Goal: Task Accomplishment & Management: Manage account settings

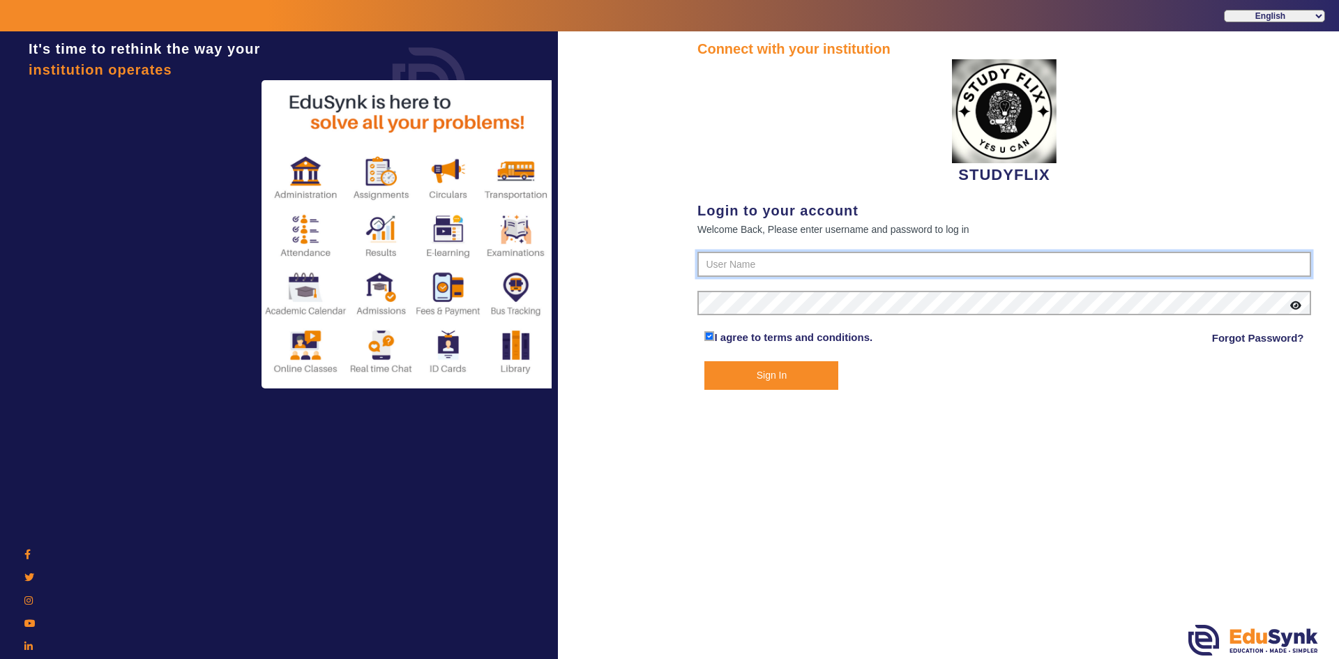
type input "6354922771"
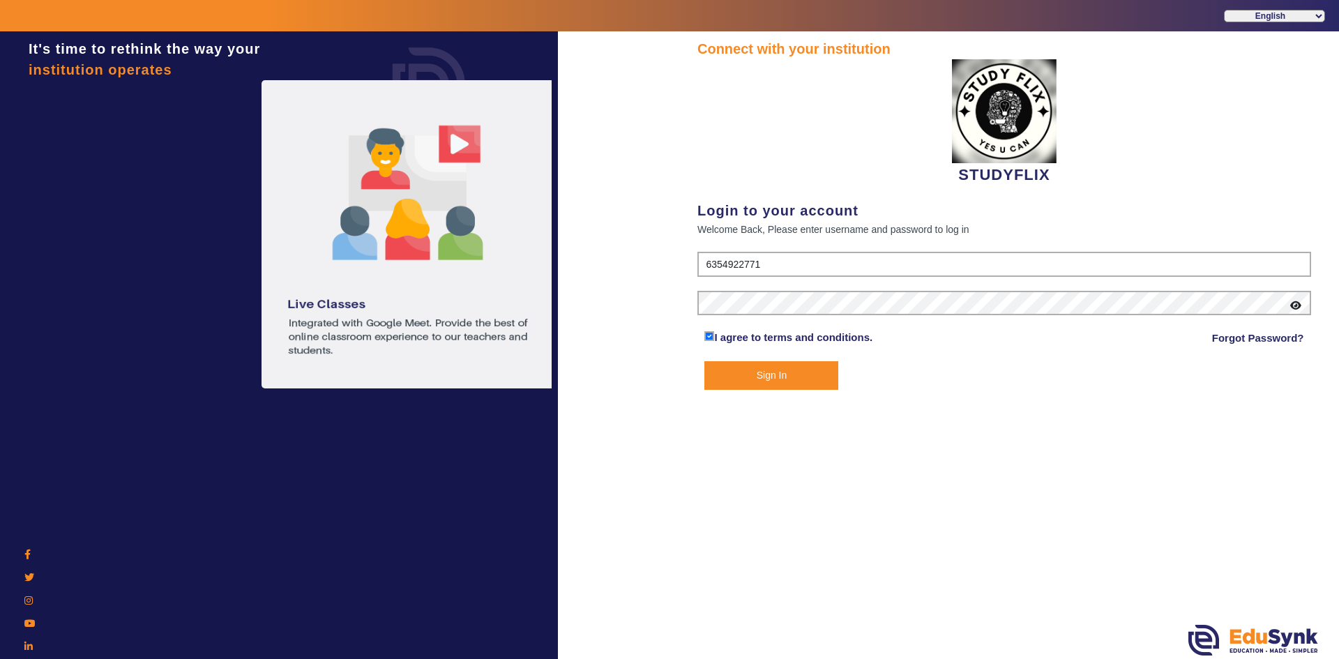
click at [777, 378] on button "Sign In" at bounding box center [771, 375] width 134 height 29
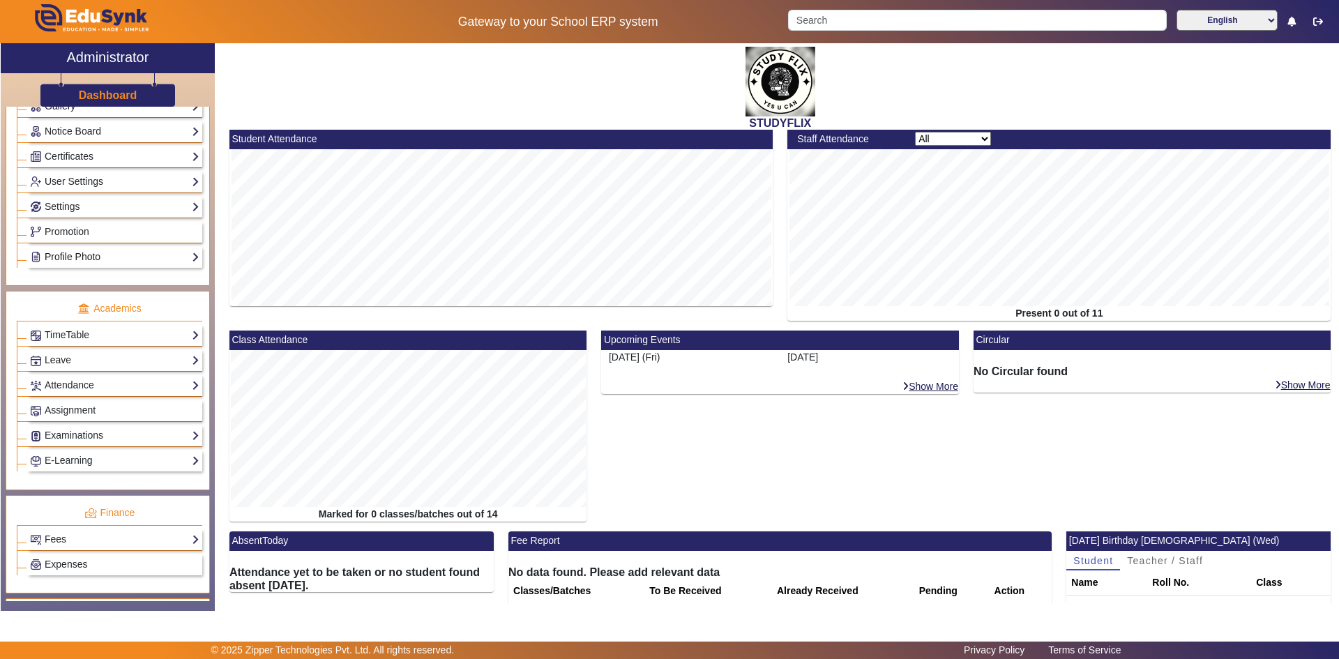
scroll to position [349, 0]
click at [92, 378] on link "Attendance" at bounding box center [114, 384] width 169 height 16
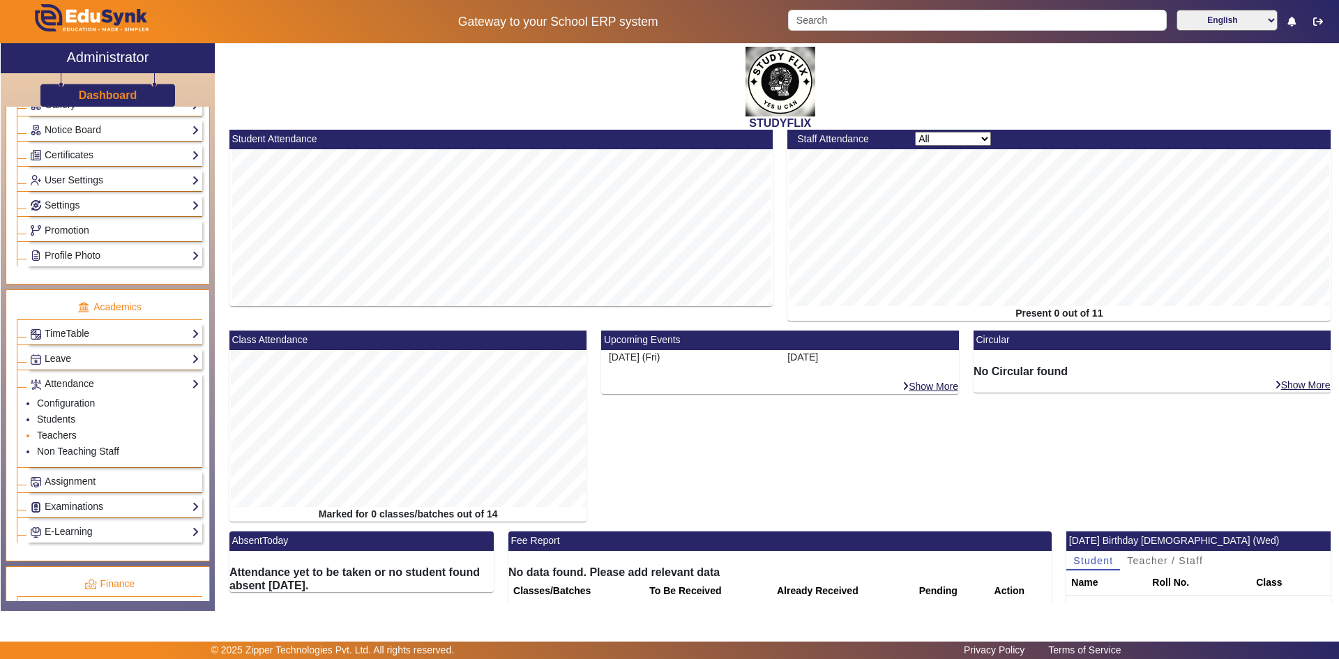
click at [59, 432] on link "Teachers" at bounding box center [57, 435] width 40 height 11
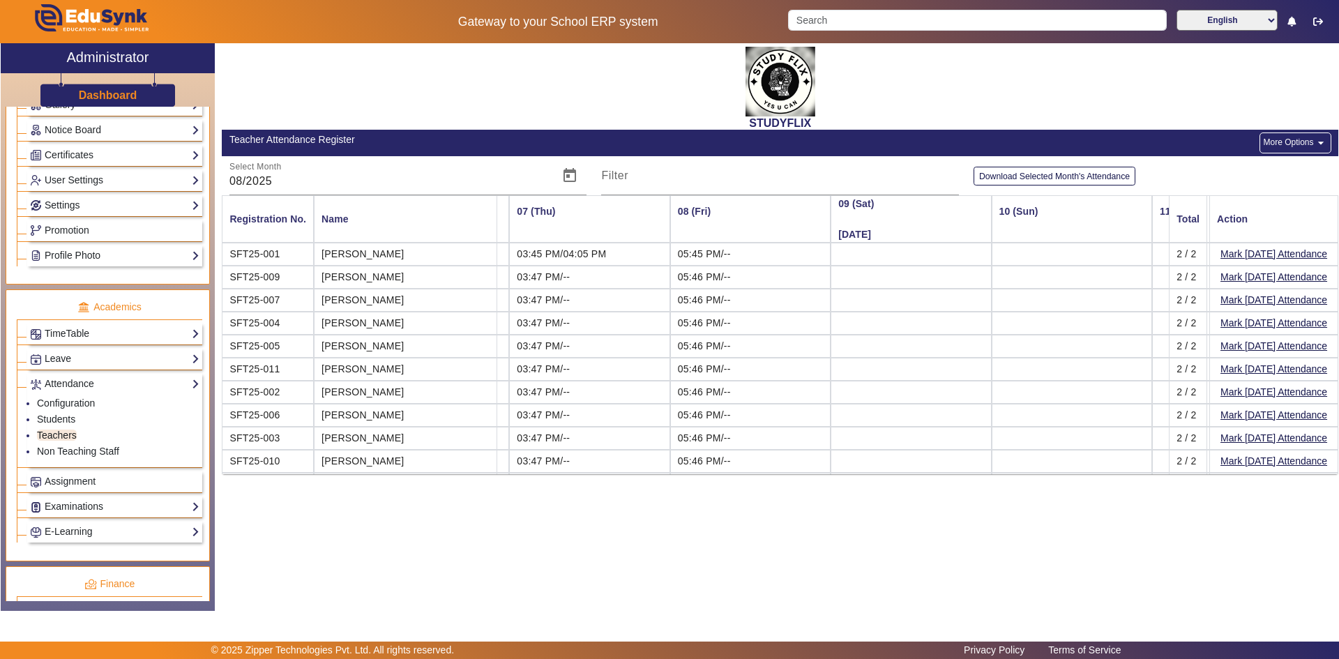
scroll to position [0, 949]
click at [1224, 254] on button "Mark [DATE] Attendance" at bounding box center [1274, 254] width 110 height 17
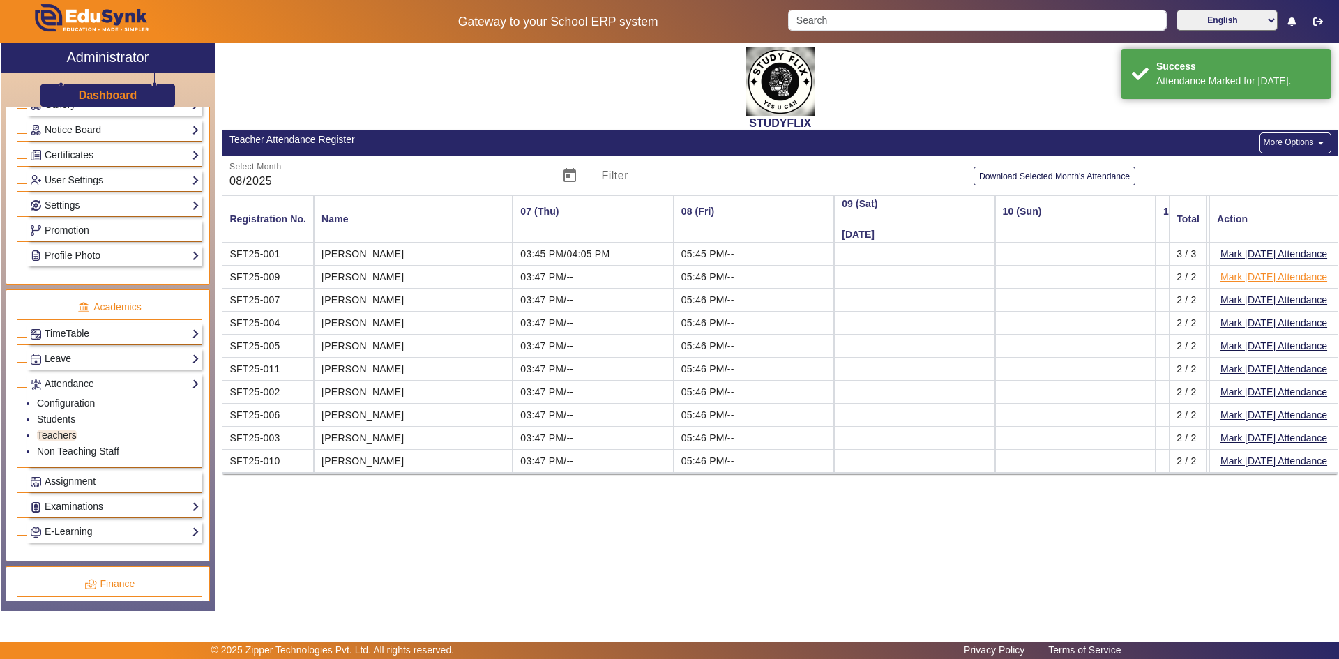
click at [1225, 279] on button "Mark [DATE] Attendance" at bounding box center [1274, 277] width 110 height 17
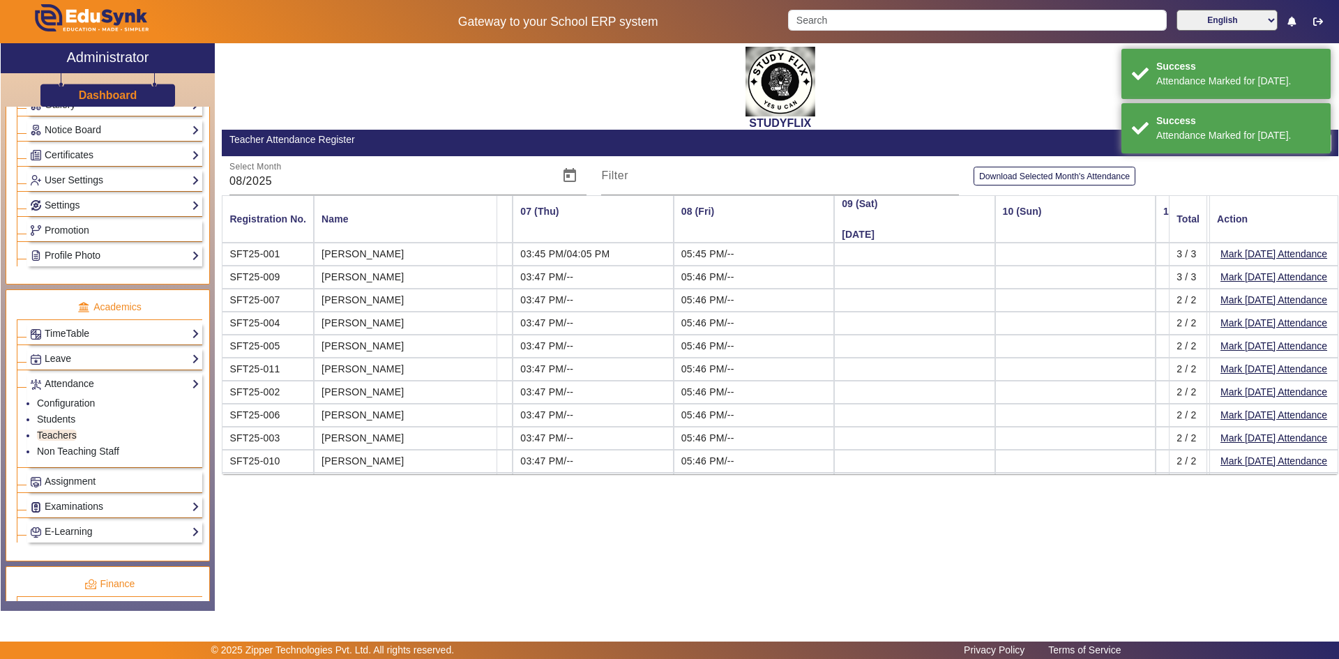
click at [1228, 304] on button "Mark [DATE] Attendance" at bounding box center [1274, 300] width 110 height 17
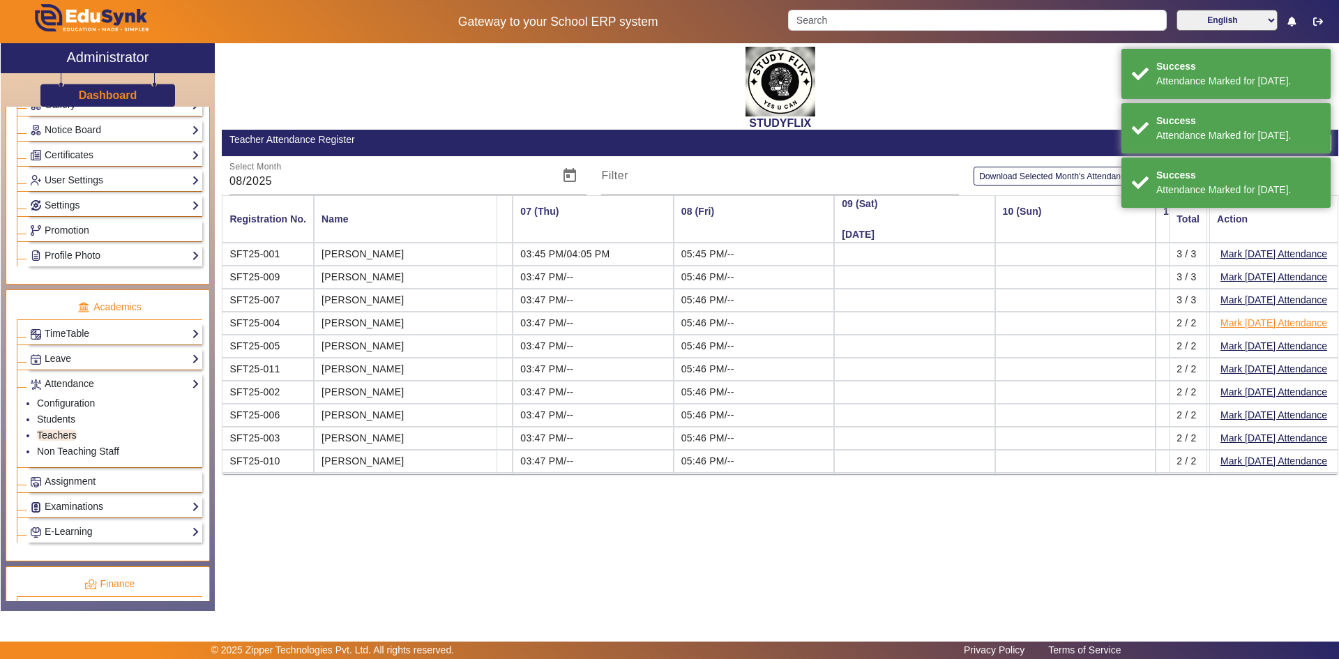
click at [1228, 323] on button "Mark [DATE] Attendance" at bounding box center [1274, 323] width 110 height 17
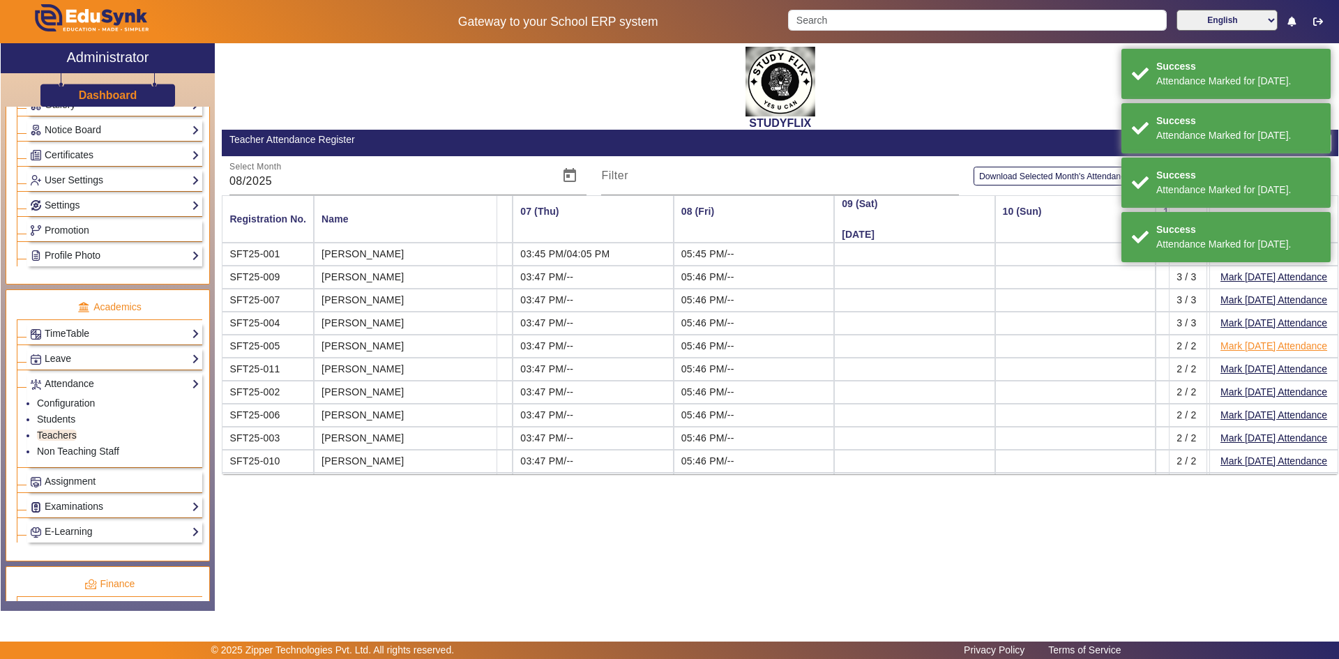
click at [1228, 343] on button "Mark [DATE] Attendance" at bounding box center [1274, 346] width 110 height 17
click at [1224, 368] on button "Mark [DATE] Attendance" at bounding box center [1274, 369] width 110 height 17
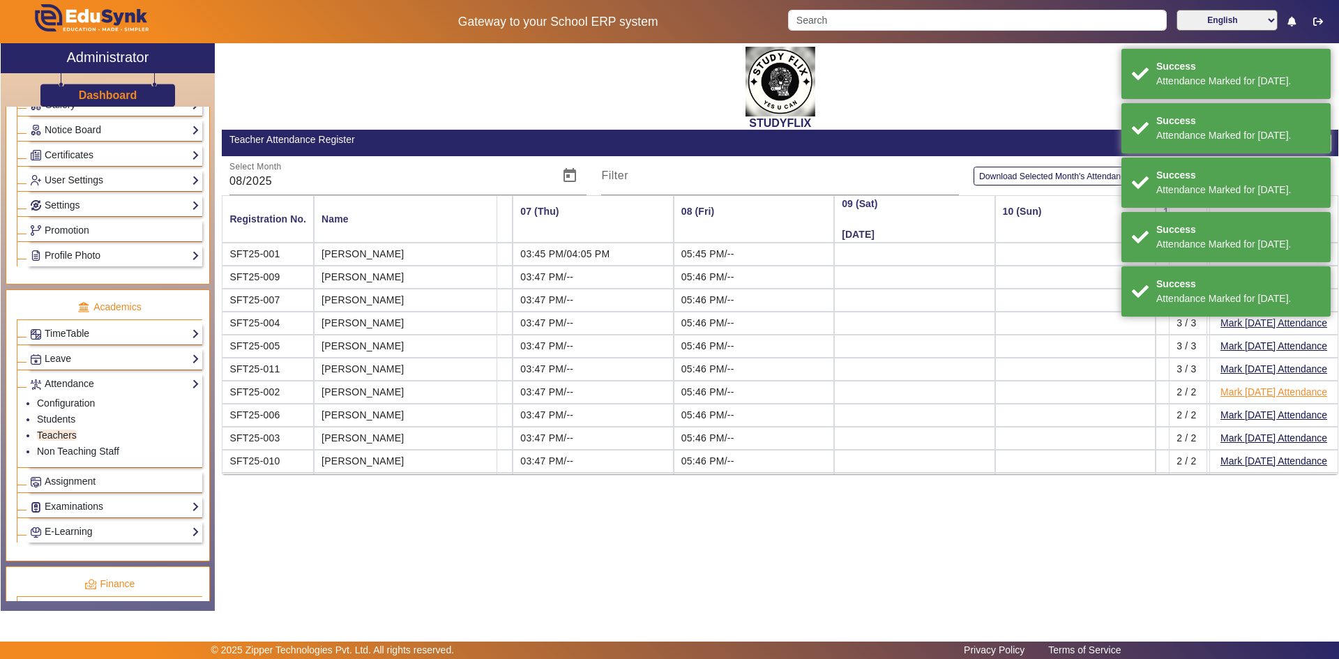
click at [1225, 390] on button "Mark [DATE] Attendance" at bounding box center [1274, 392] width 110 height 17
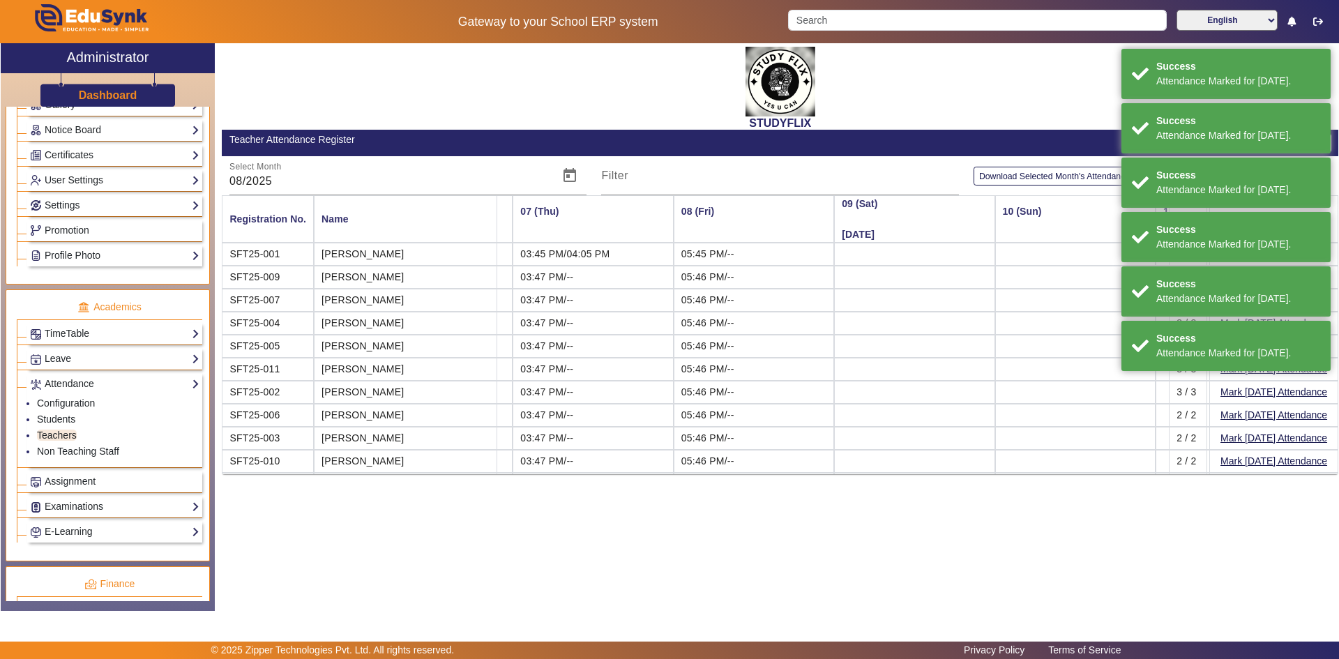
click at [1225, 415] on button "Mark [DATE] Attendance" at bounding box center [1274, 415] width 110 height 17
click at [1223, 438] on button "Mark [DATE] Attendance" at bounding box center [1274, 438] width 110 height 17
click at [1222, 460] on button "Mark [DATE] Attendance" at bounding box center [1274, 461] width 110 height 17
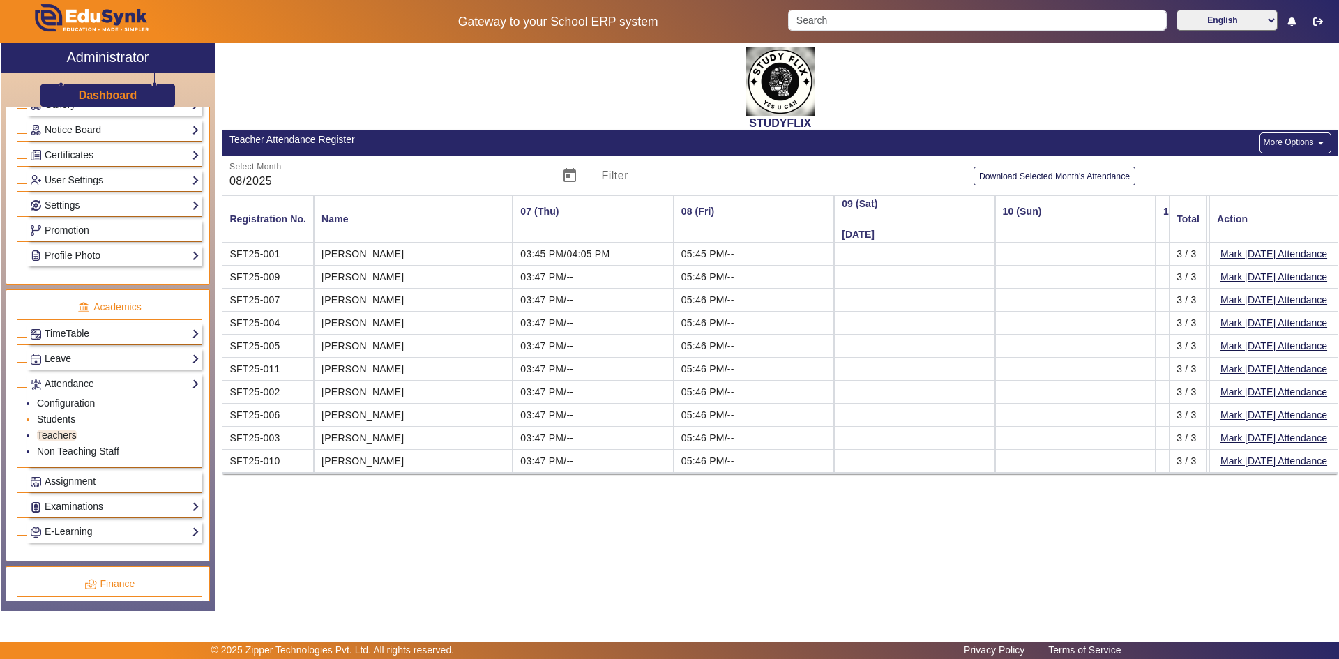
click at [52, 417] on link "Students" at bounding box center [56, 419] width 38 height 11
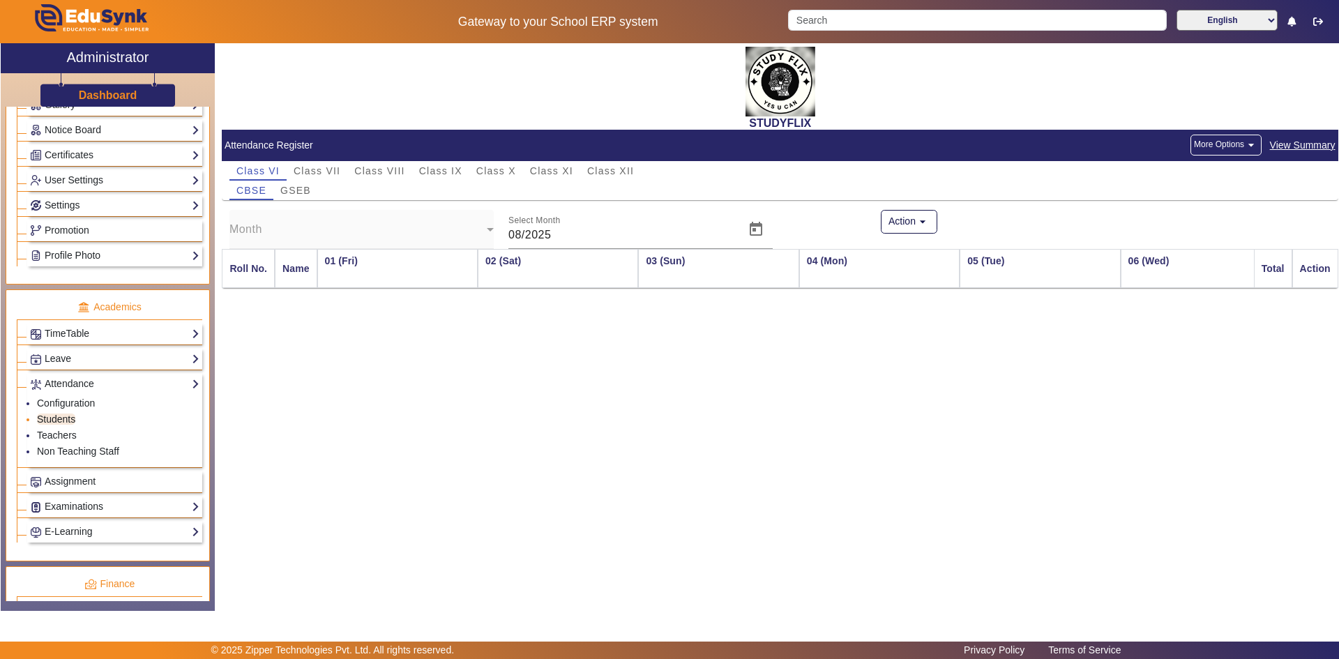
scroll to position [0, 949]
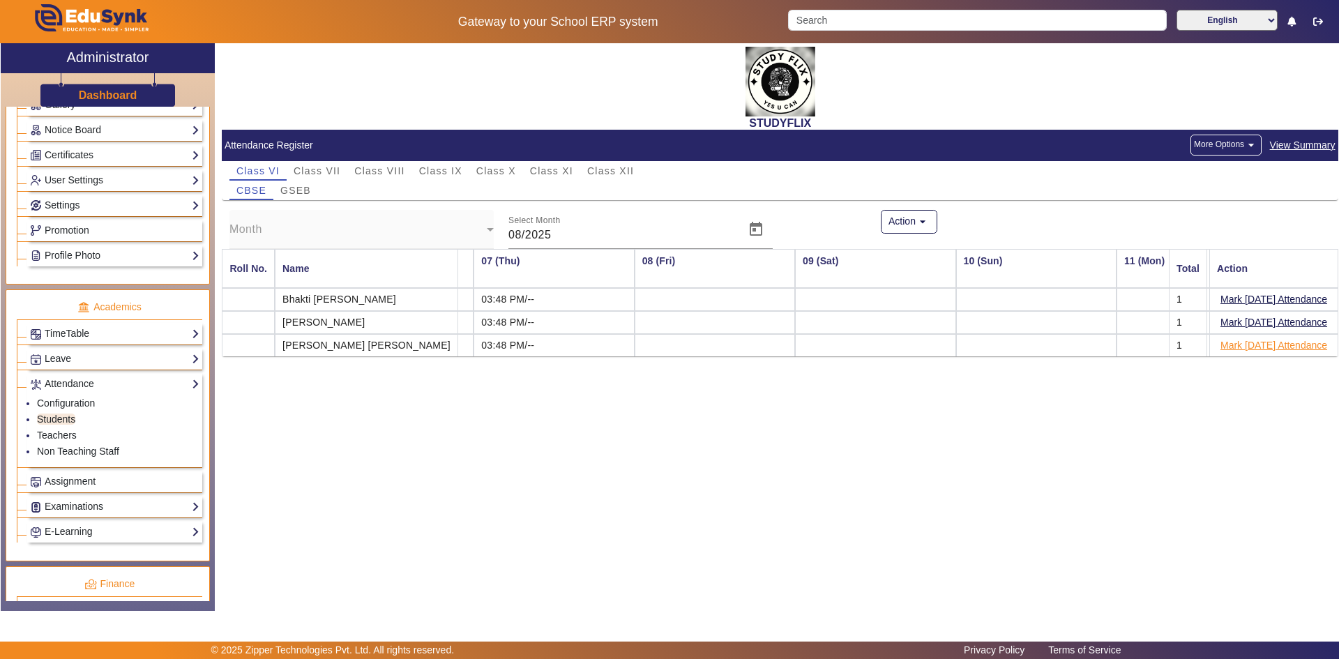
click at [1284, 345] on button "Mark [DATE] Attendance" at bounding box center [1274, 345] width 110 height 17
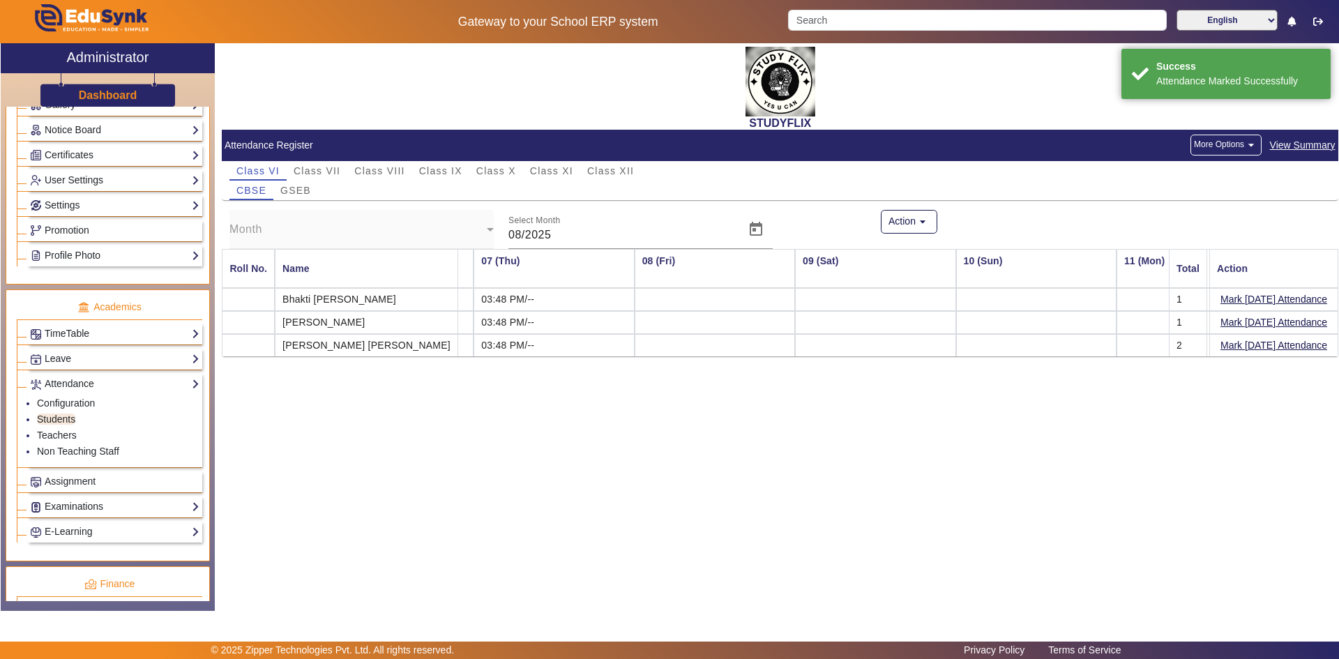
click at [1283, 322] on button "Mark [DATE] Attendance" at bounding box center [1274, 322] width 110 height 17
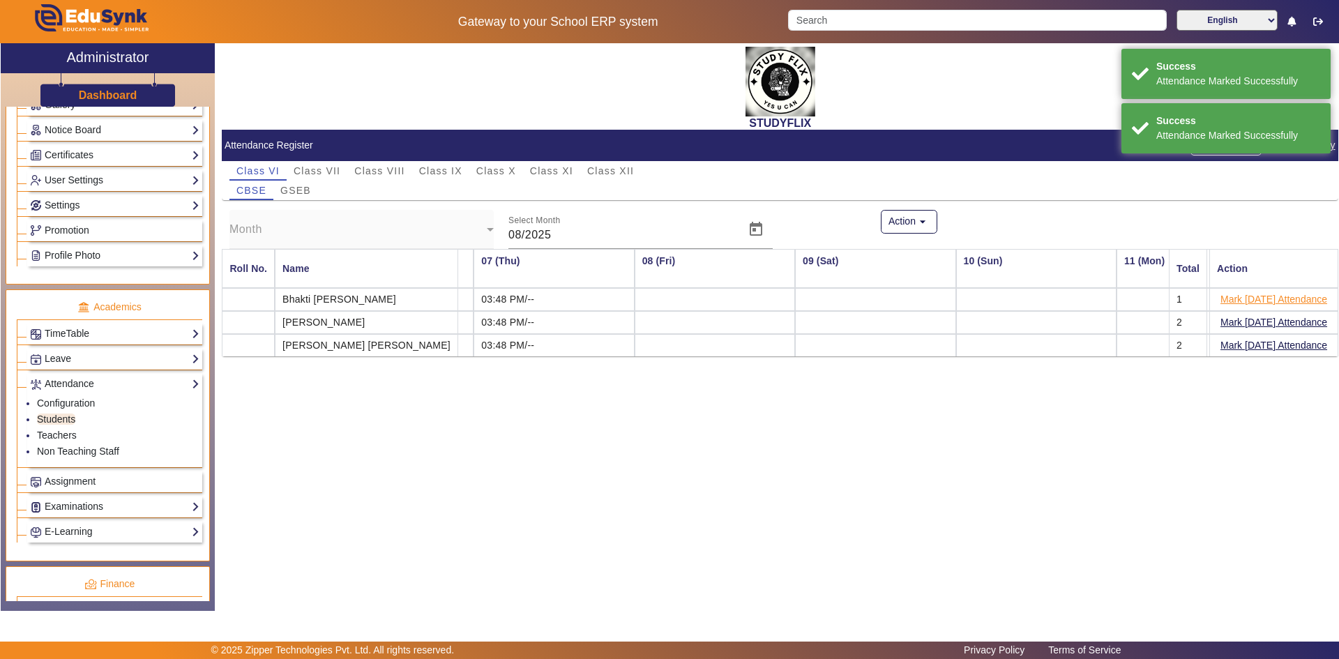
click at [1283, 299] on button "Mark [DATE] Attendance" at bounding box center [1274, 299] width 110 height 17
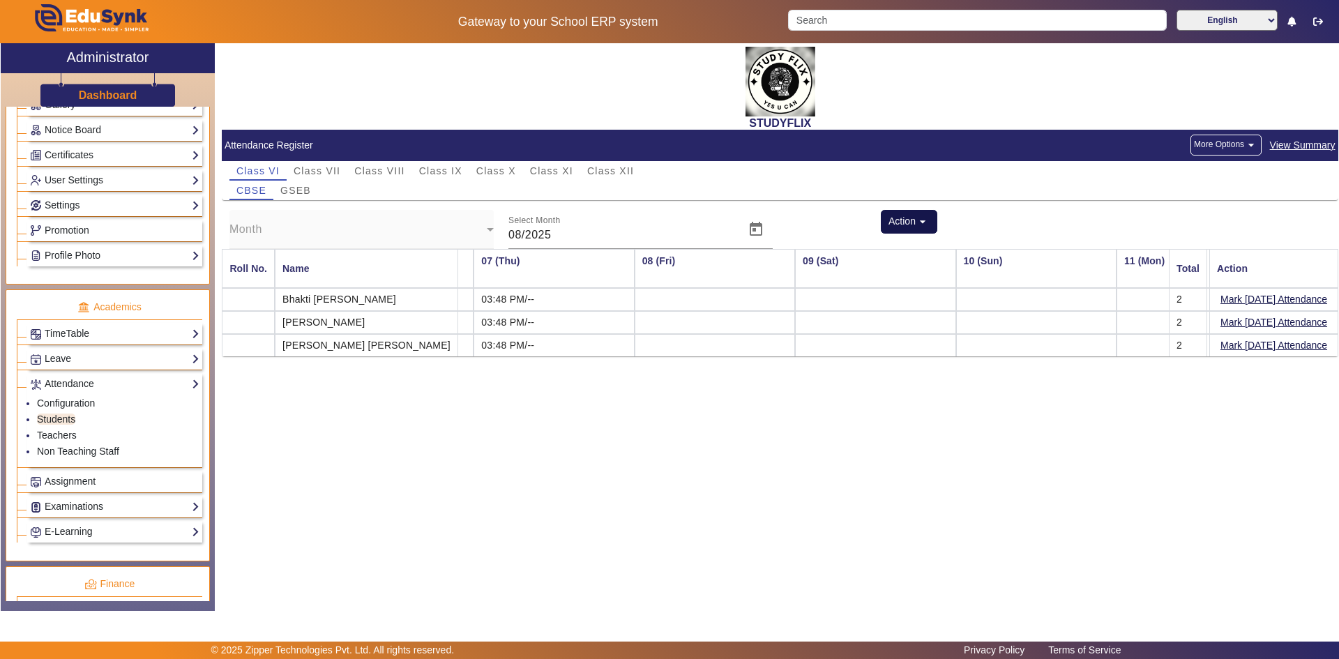
click at [930, 229] on button "Action arrow_drop_down" at bounding box center [909, 222] width 57 height 24
click at [897, 148] on div at bounding box center [669, 329] width 1339 height 659
